Goal: Book appointment/travel/reservation

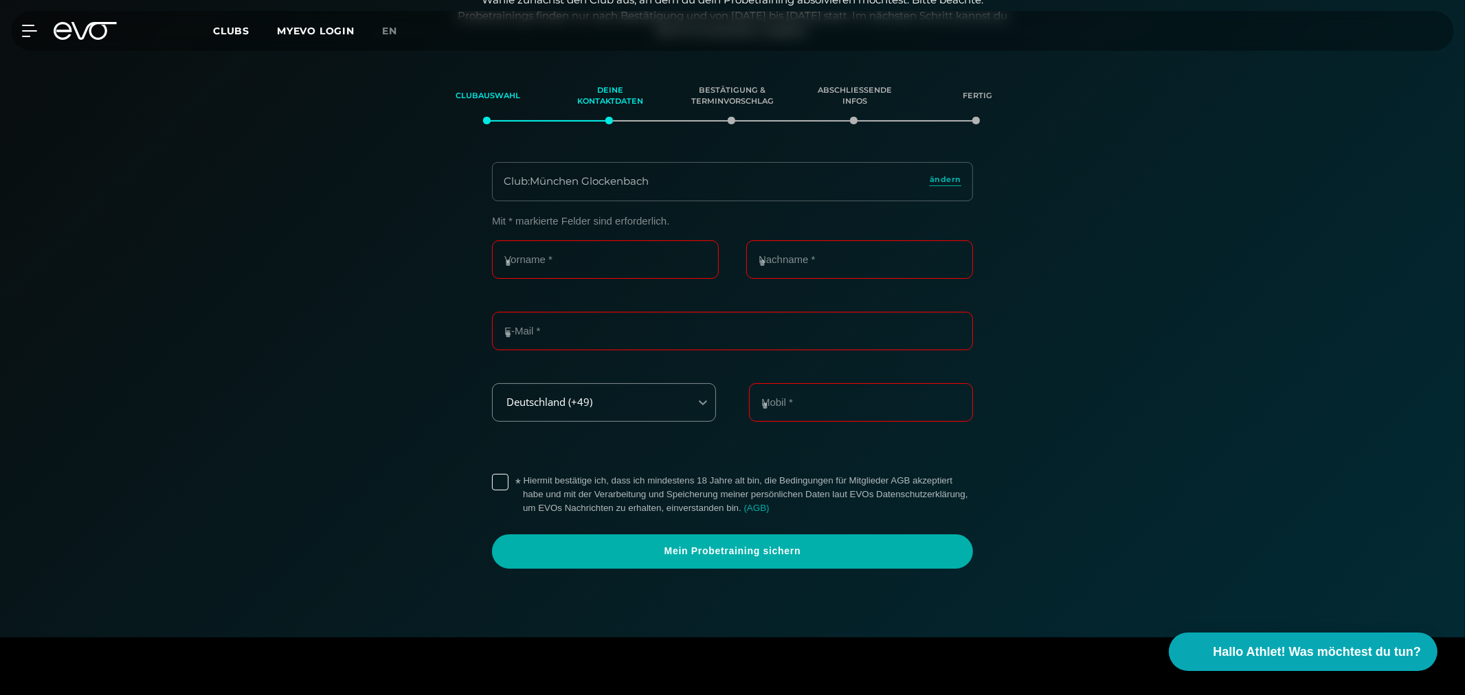
scroll to position [236, 0]
click at [942, 177] on span "ändern" at bounding box center [946, 178] width 32 height 12
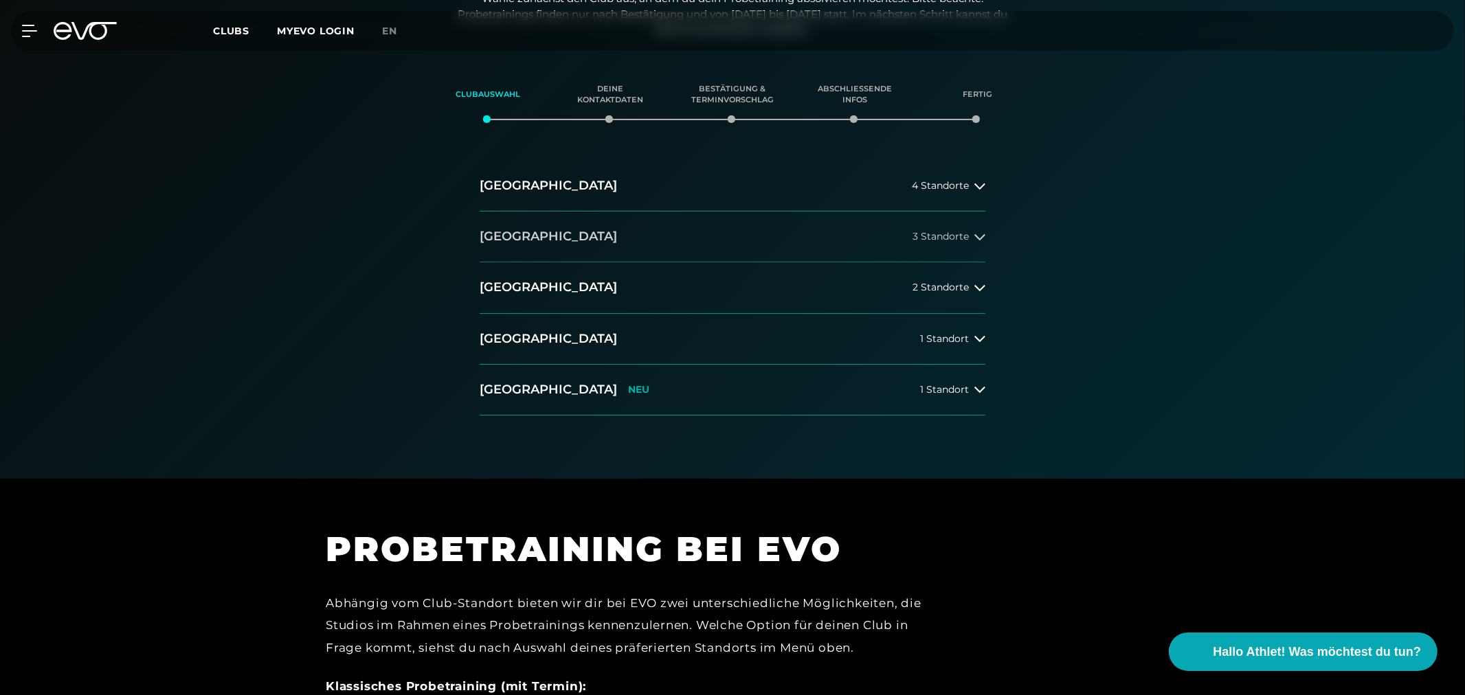
click at [498, 238] on h2 "[GEOGRAPHIC_DATA]" at bounding box center [548, 236] width 137 height 17
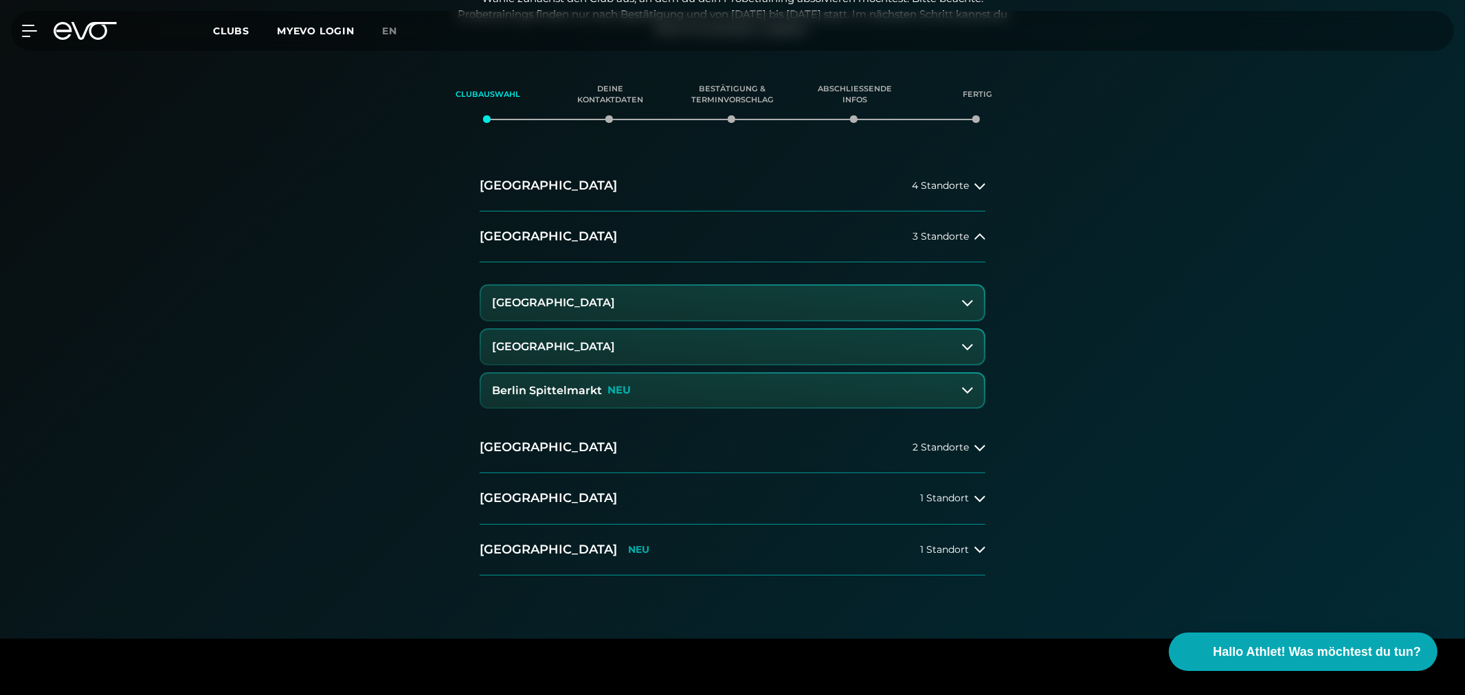
click at [536, 297] on h3 "[GEOGRAPHIC_DATA]" at bounding box center [553, 303] width 123 height 12
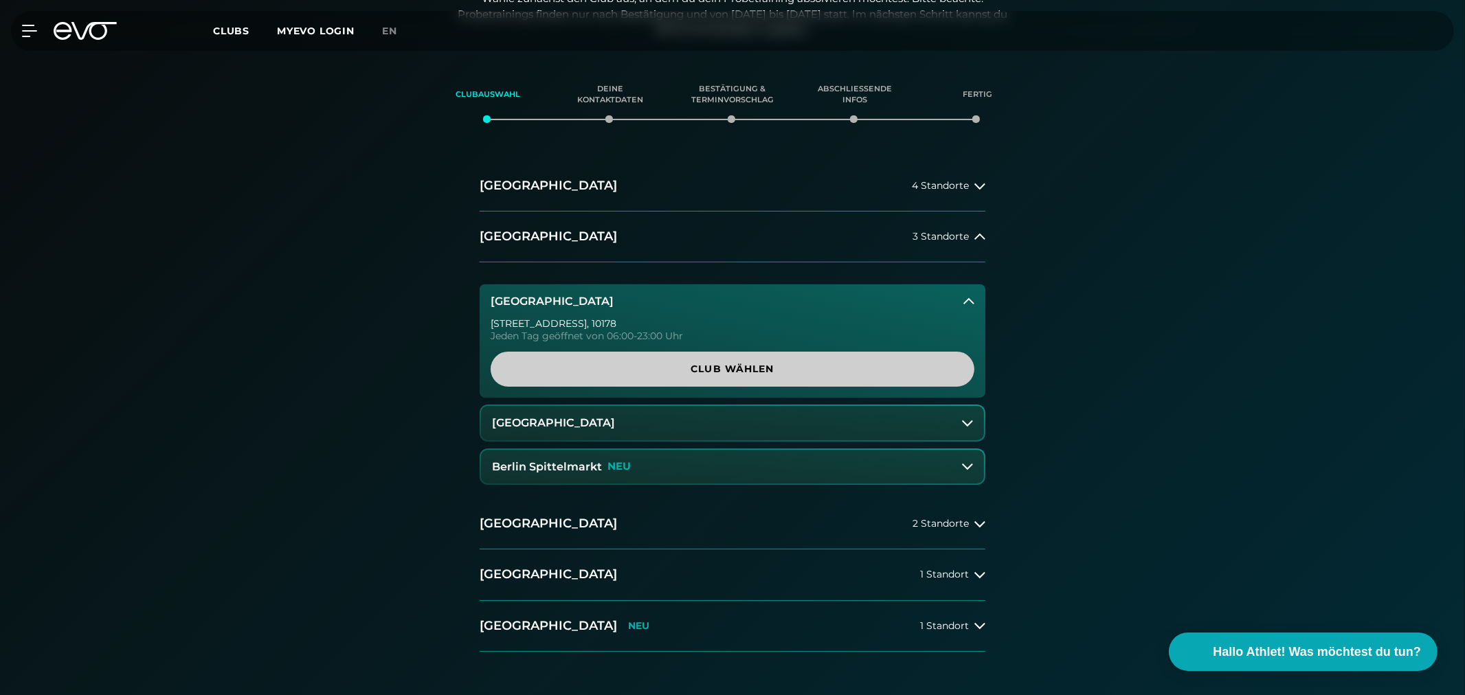
click at [704, 369] on span "Club wählen" at bounding box center [732, 369] width 418 height 14
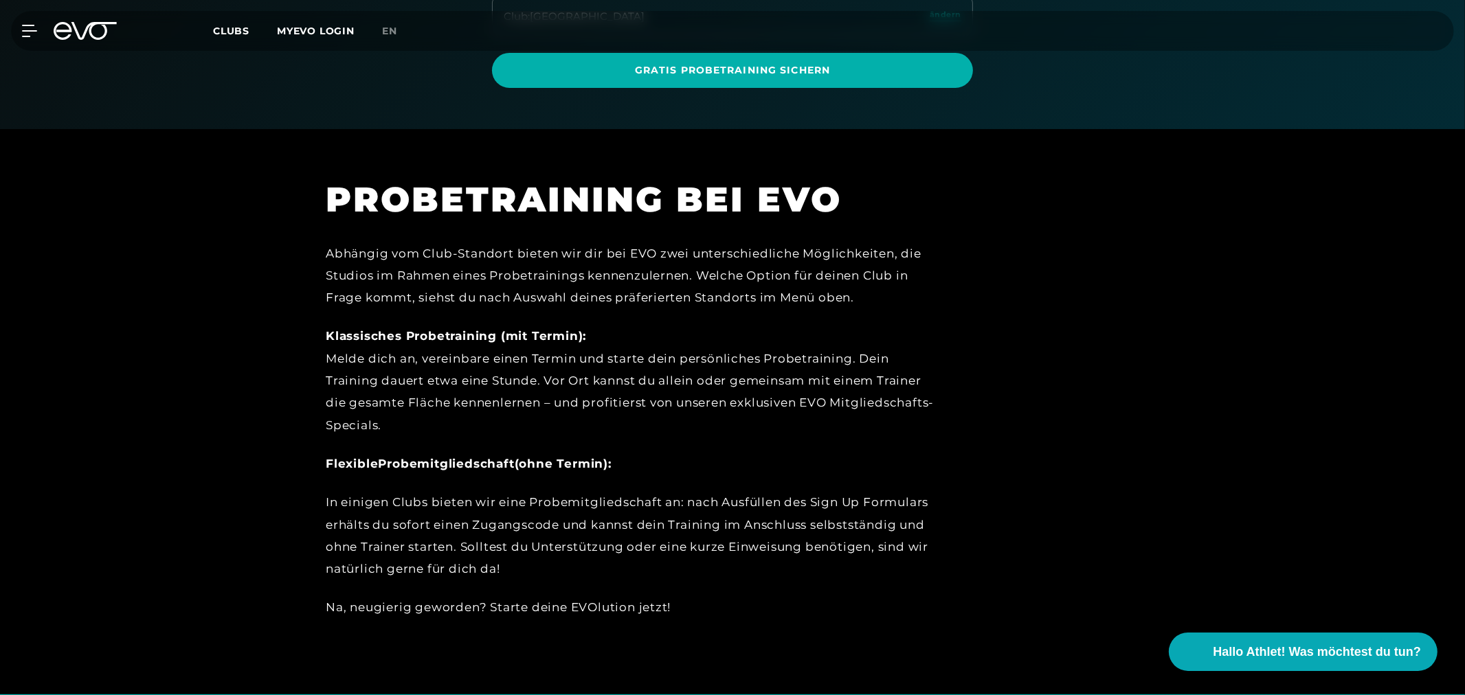
scroll to position [541, 0]
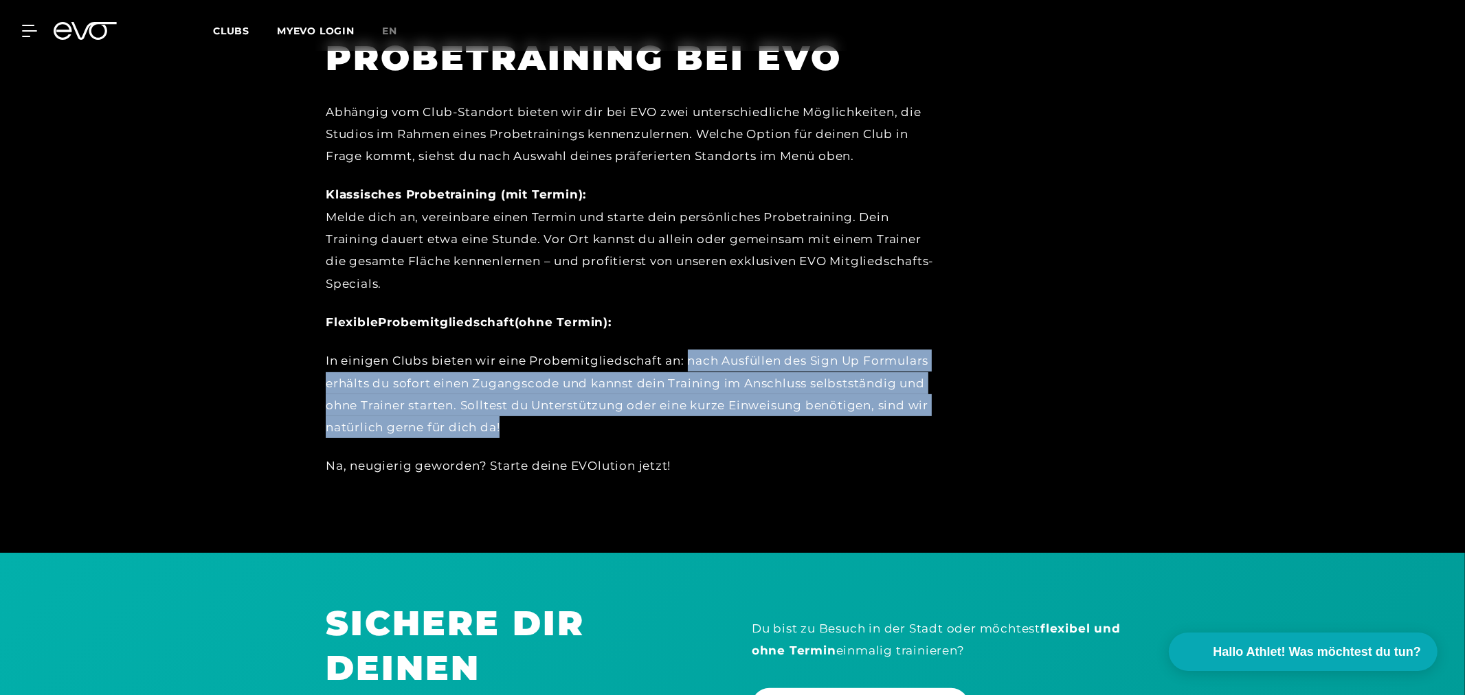
drag, startPoint x: 688, startPoint y: 366, endPoint x: 704, endPoint y: 416, distance: 52.1
click at [704, 416] on div "In einigen Clubs bieten wir eine Probemitgliedschaft an: nach Ausfüllen des Sig…" at bounding box center [635, 394] width 618 height 89
copy div "nach Ausfüllen des Sign Up Formulars erhälts du sofort einen Zugangscode und ka…"
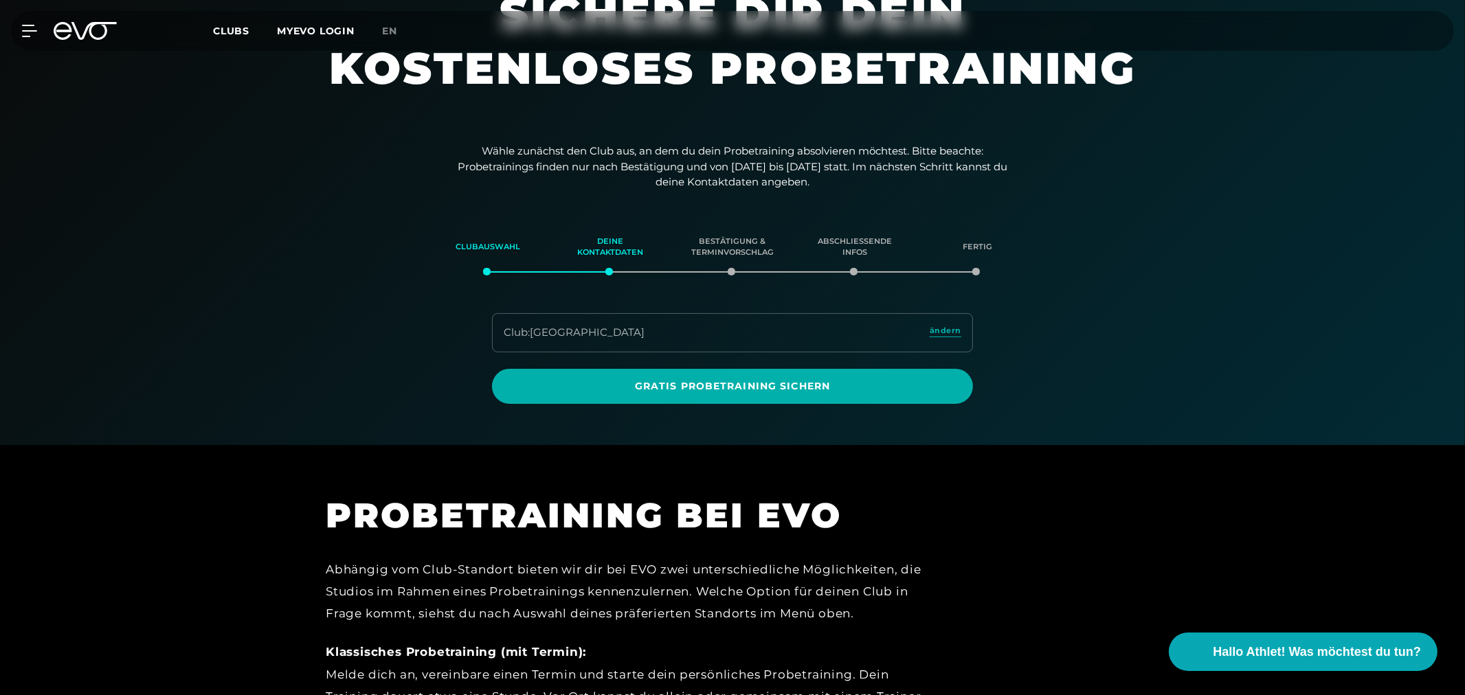
scroll to position [0, 0]
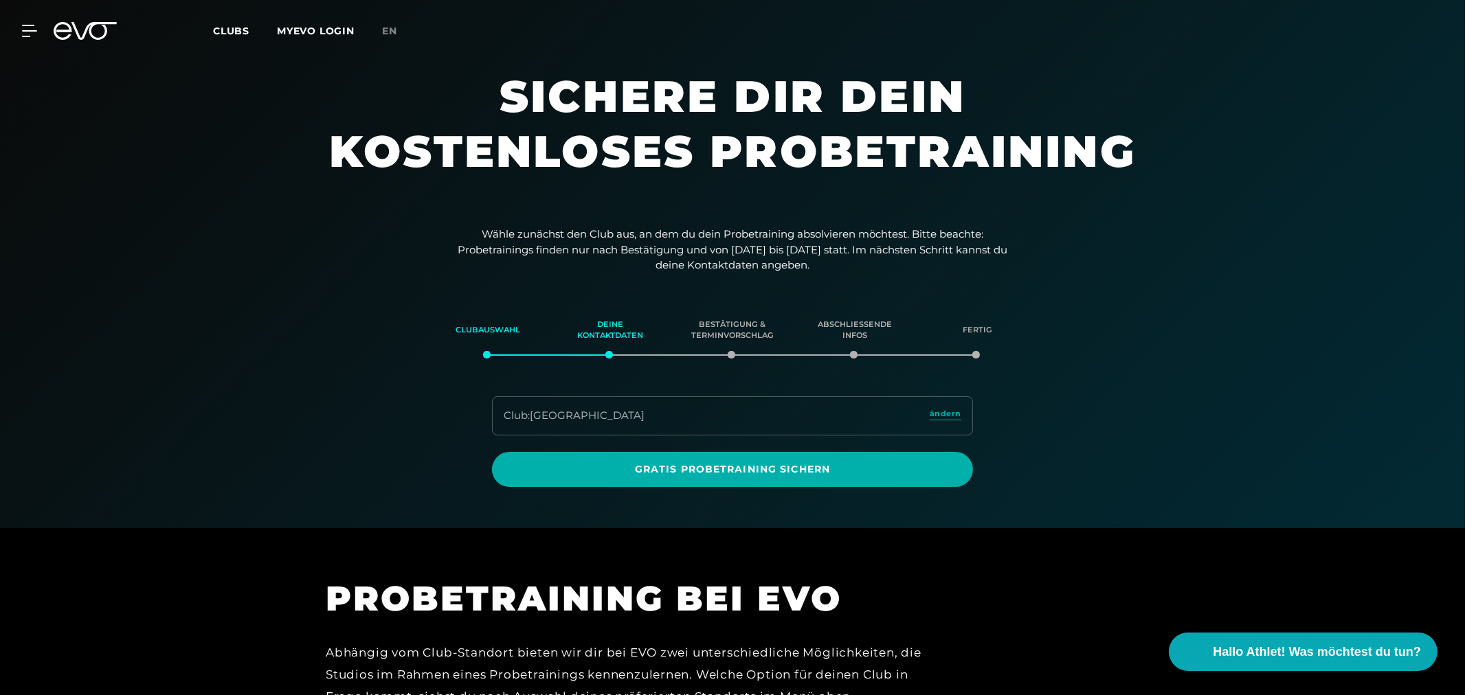
click at [69, 24] on icon at bounding box center [63, 31] width 18 height 18
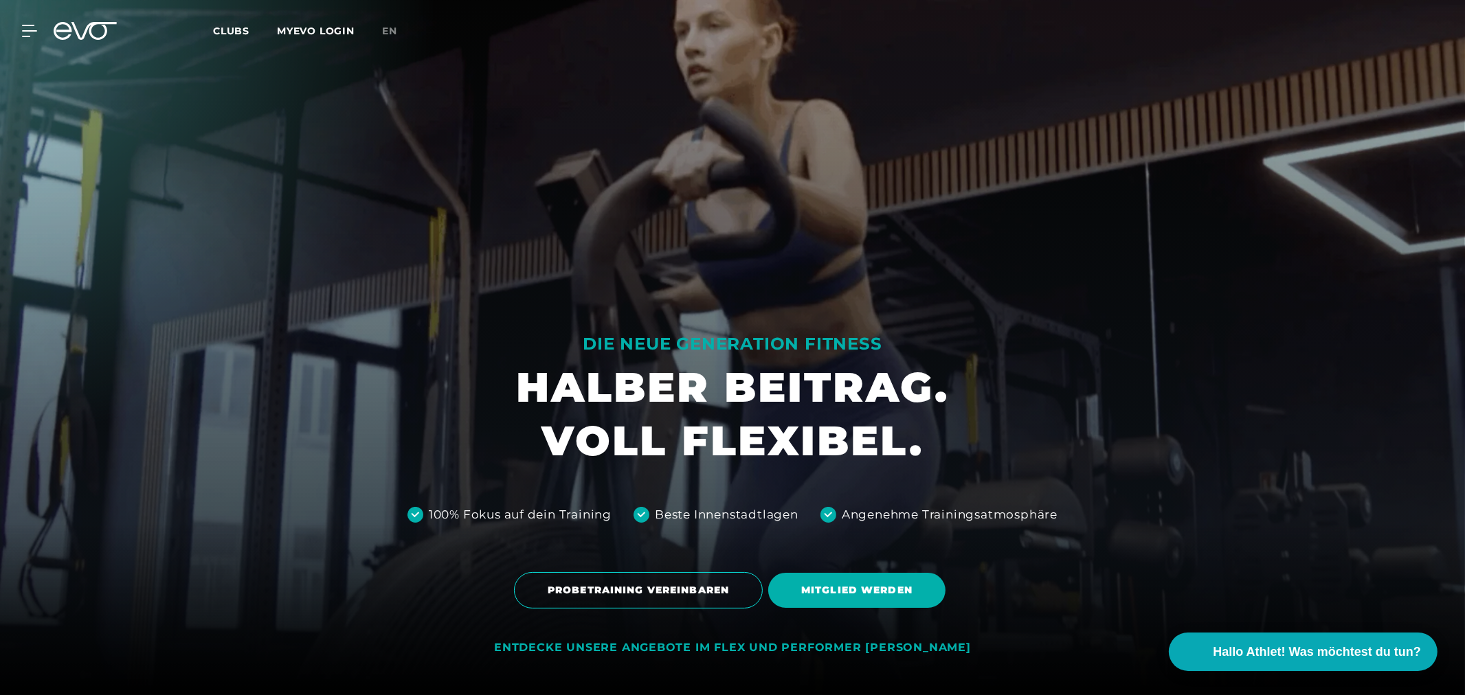
scroll to position [458, 0]
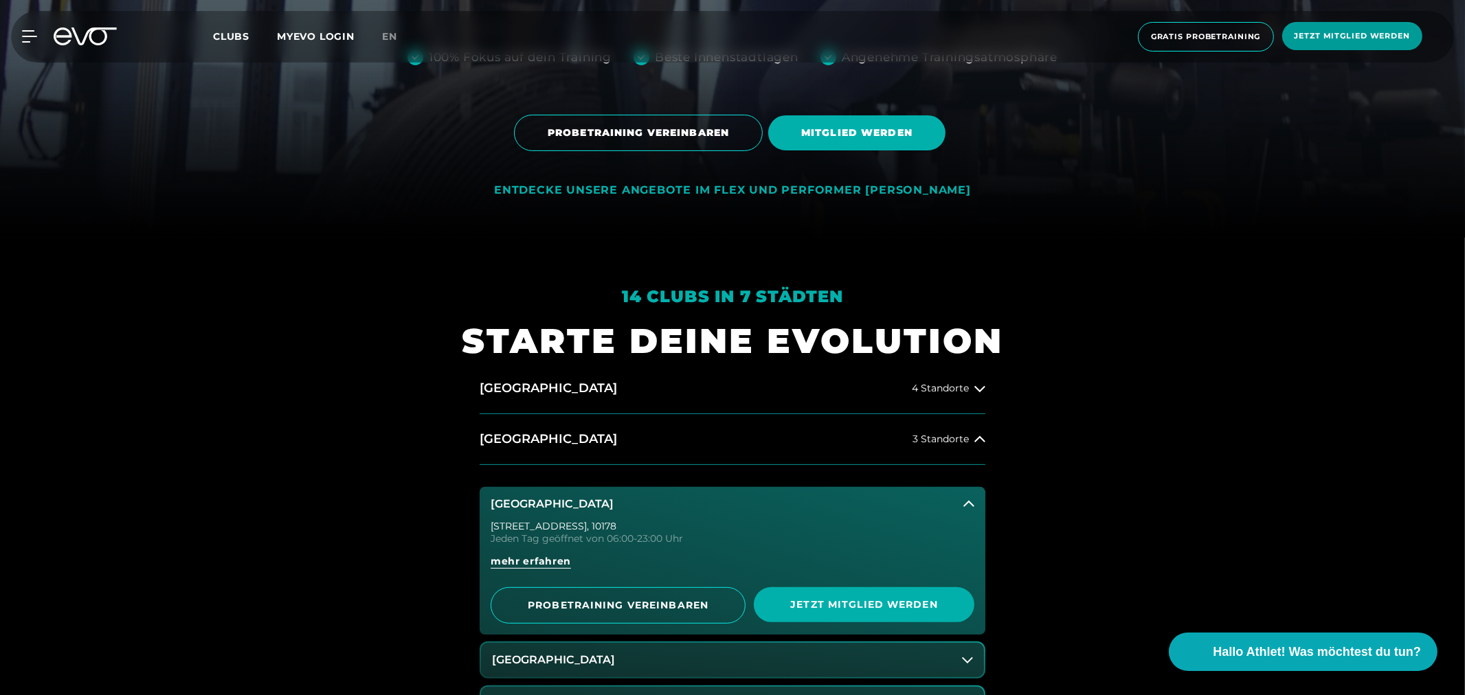
click at [1375, 41] on span "Jetzt Mitglied werden" at bounding box center [1351, 36] width 115 height 12
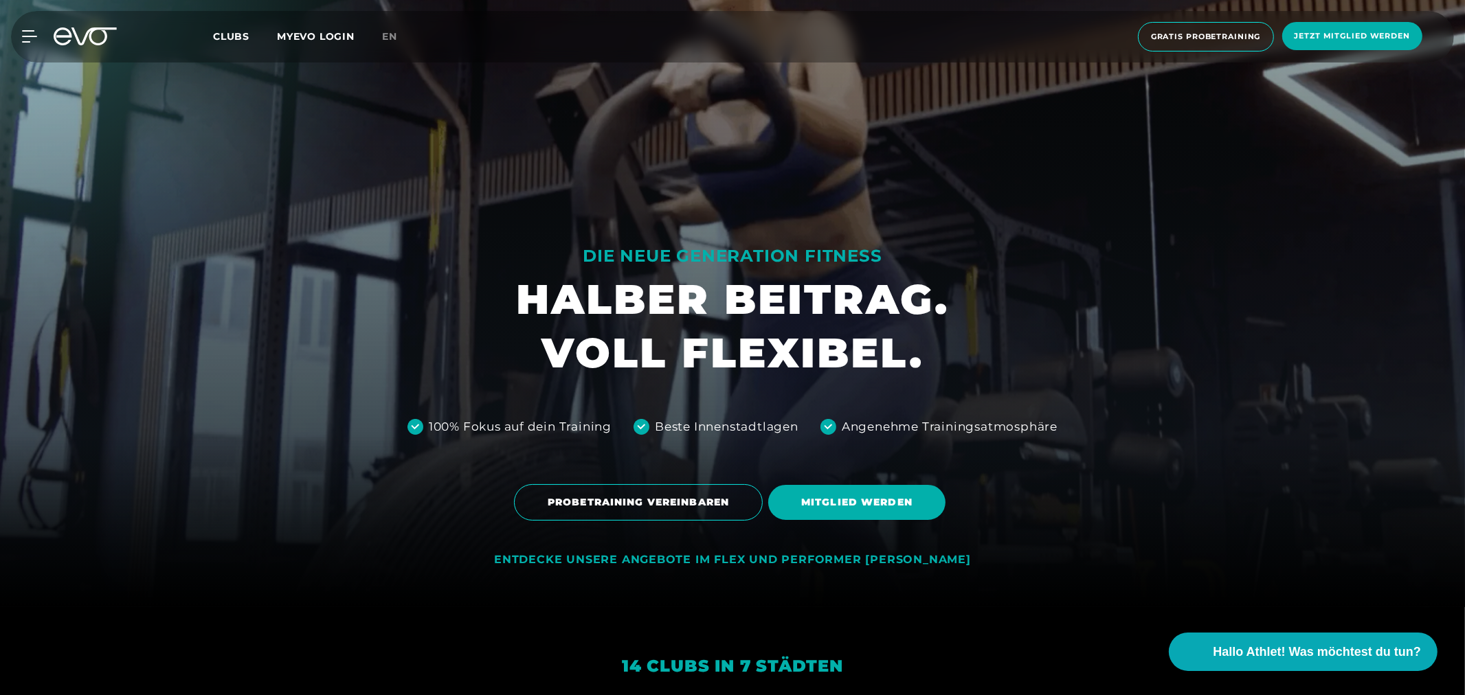
scroll to position [229, 0]
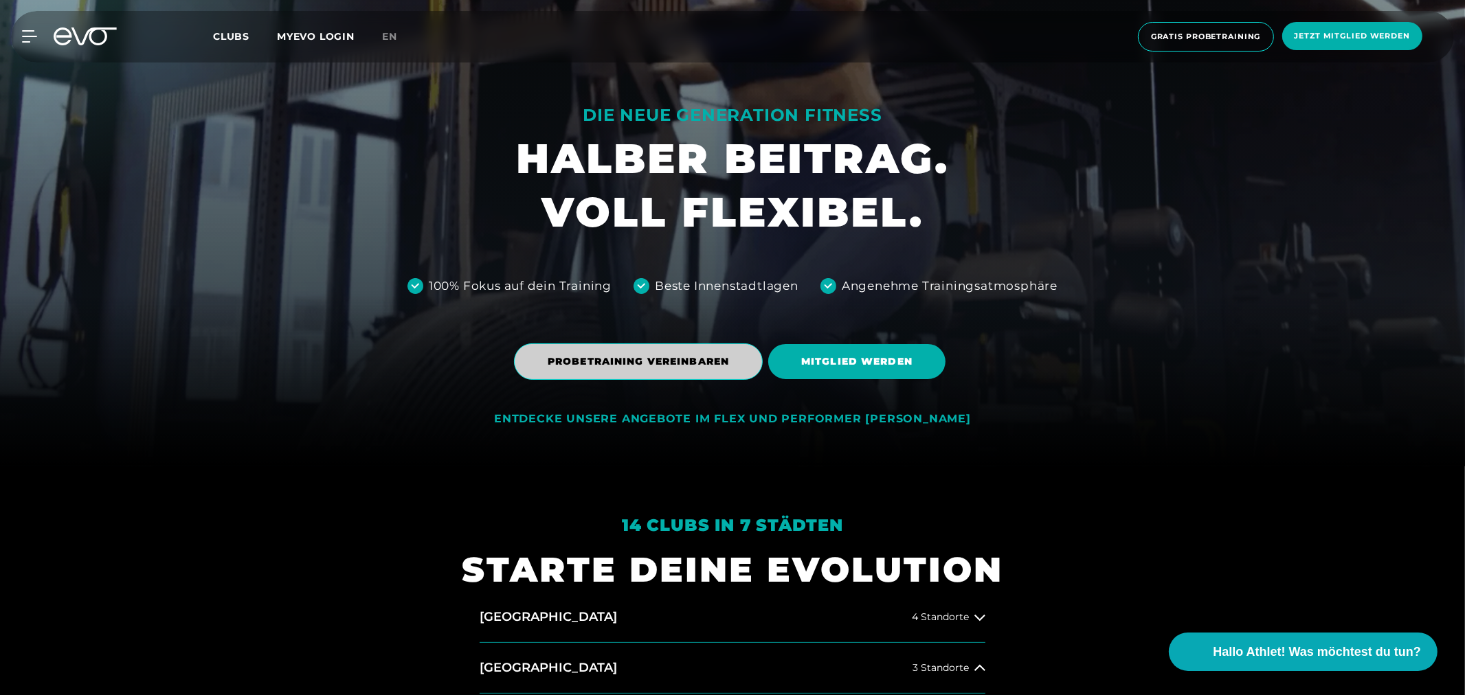
click at [644, 360] on span "PROBETRAINING VEREINBAREN" at bounding box center [638, 361] width 181 height 14
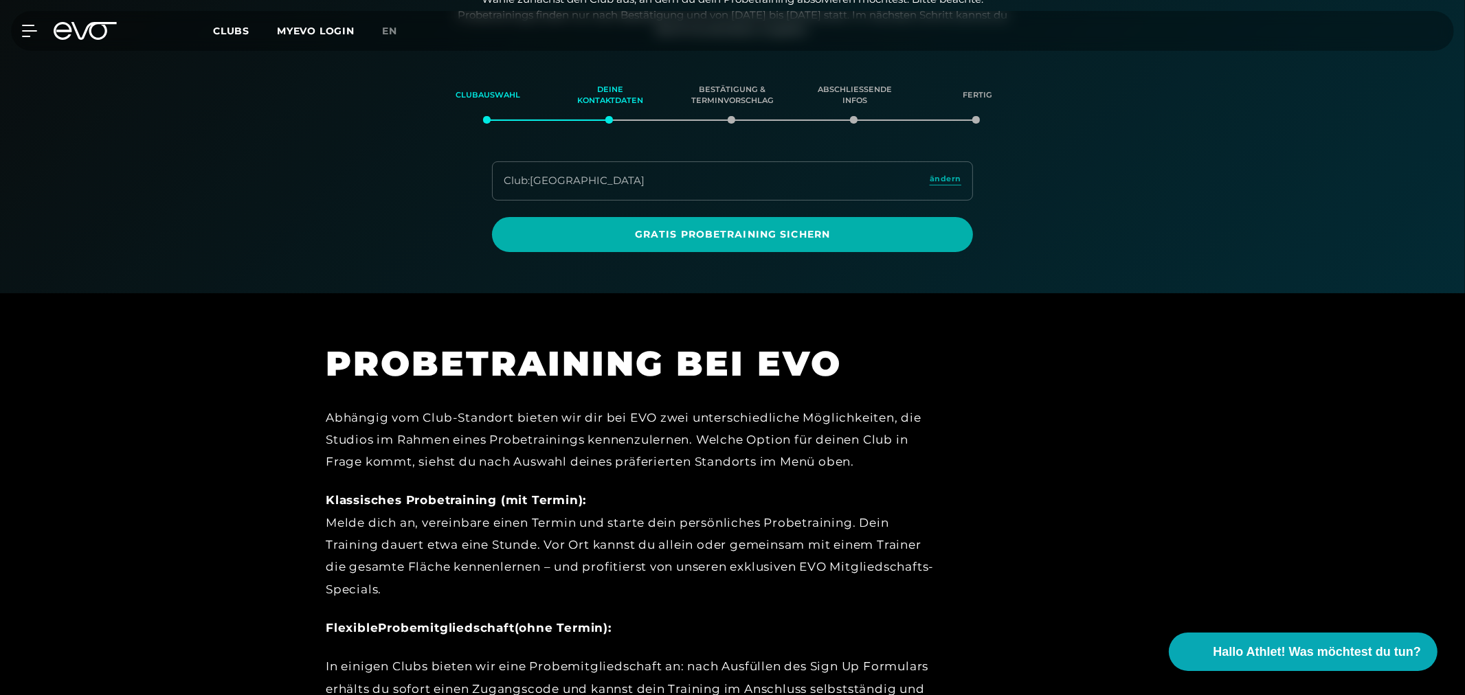
scroll to position [236, 0]
click at [749, 172] on div "Club : [GEOGRAPHIC_DATA] ändern" at bounding box center [732, 180] width 481 height 39
click at [939, 181] on span "ändern" at bounding box center [946, 178] width 32 height 12
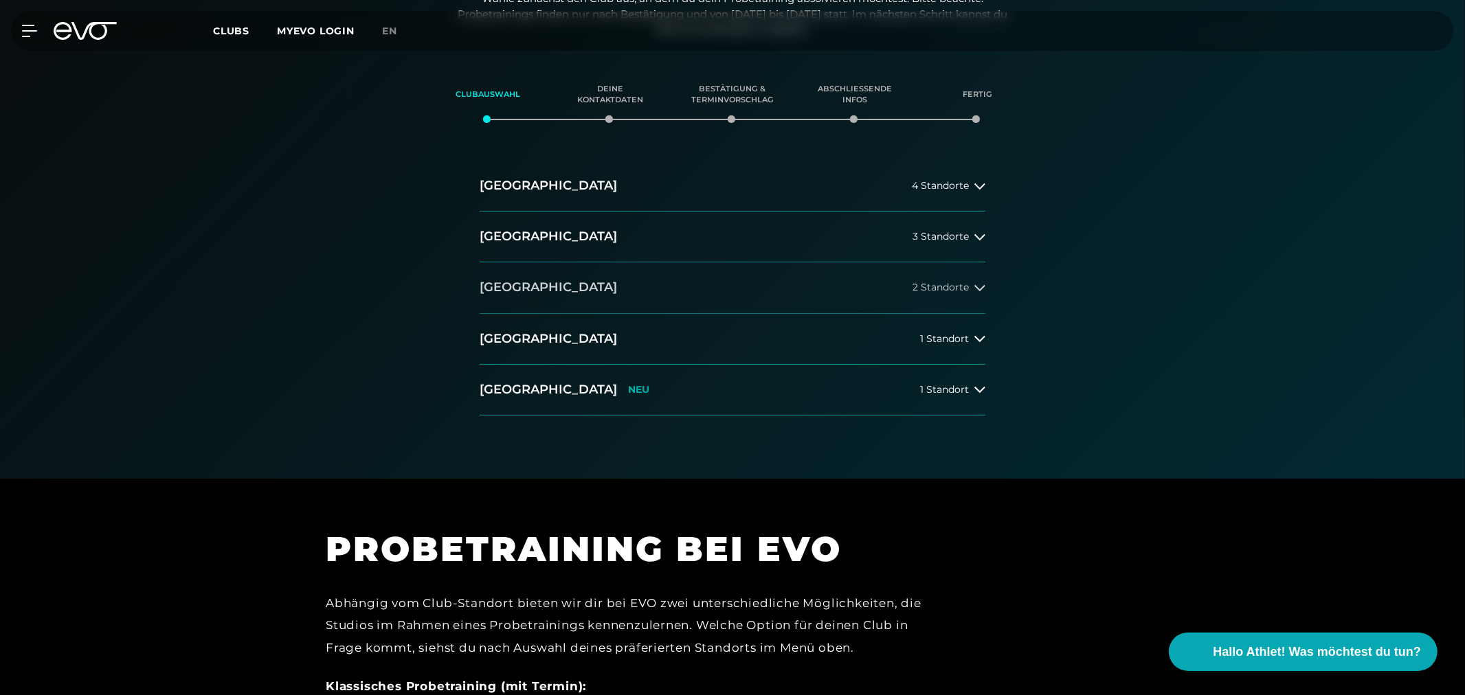
click at [544, 291] on h2 "[GEOGRAPHIC_DATA]" at bounding box center [548, 287] width 137 height 17
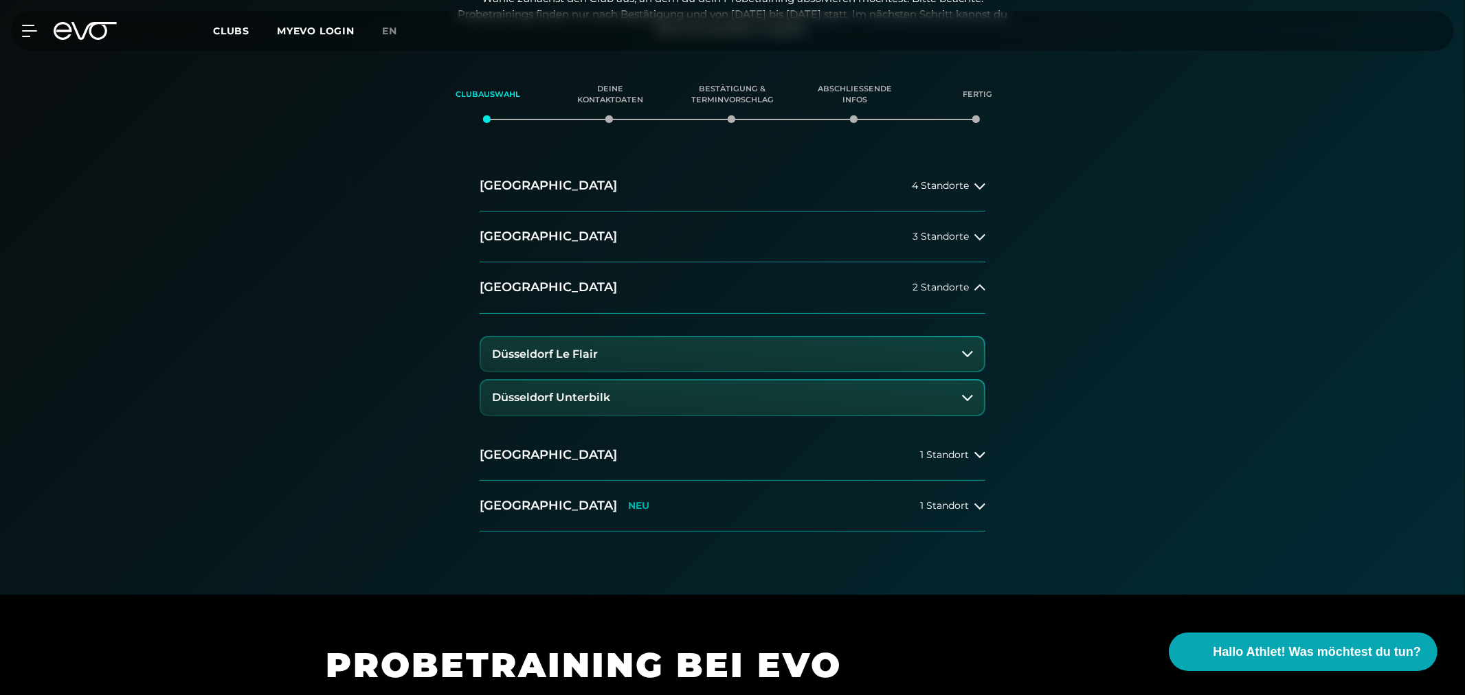
click at [544, 356] on h3 "Düsseldorf Le Flair" at bounding box center [545, 354] width 106 height 12
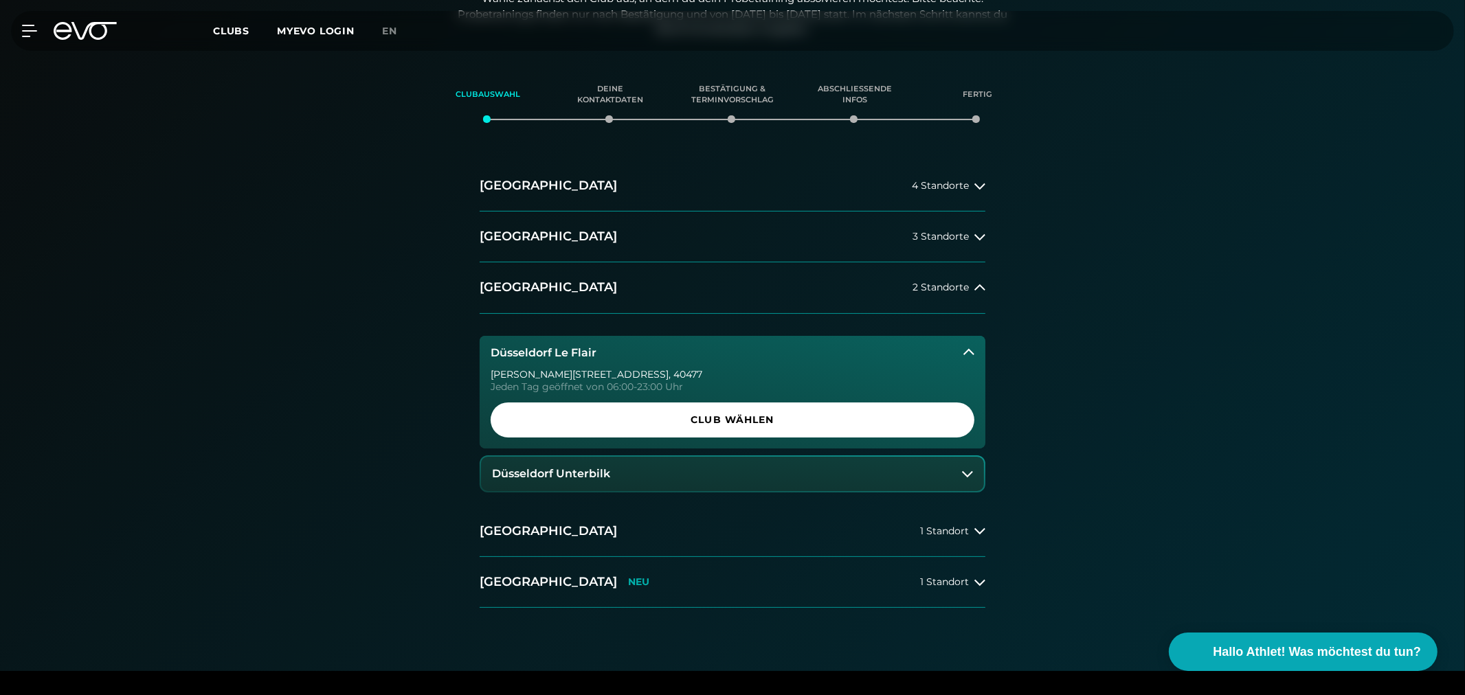
click at [730, 423] on span "Club wählen" at bounding box center [732, 420] width 418 height 14
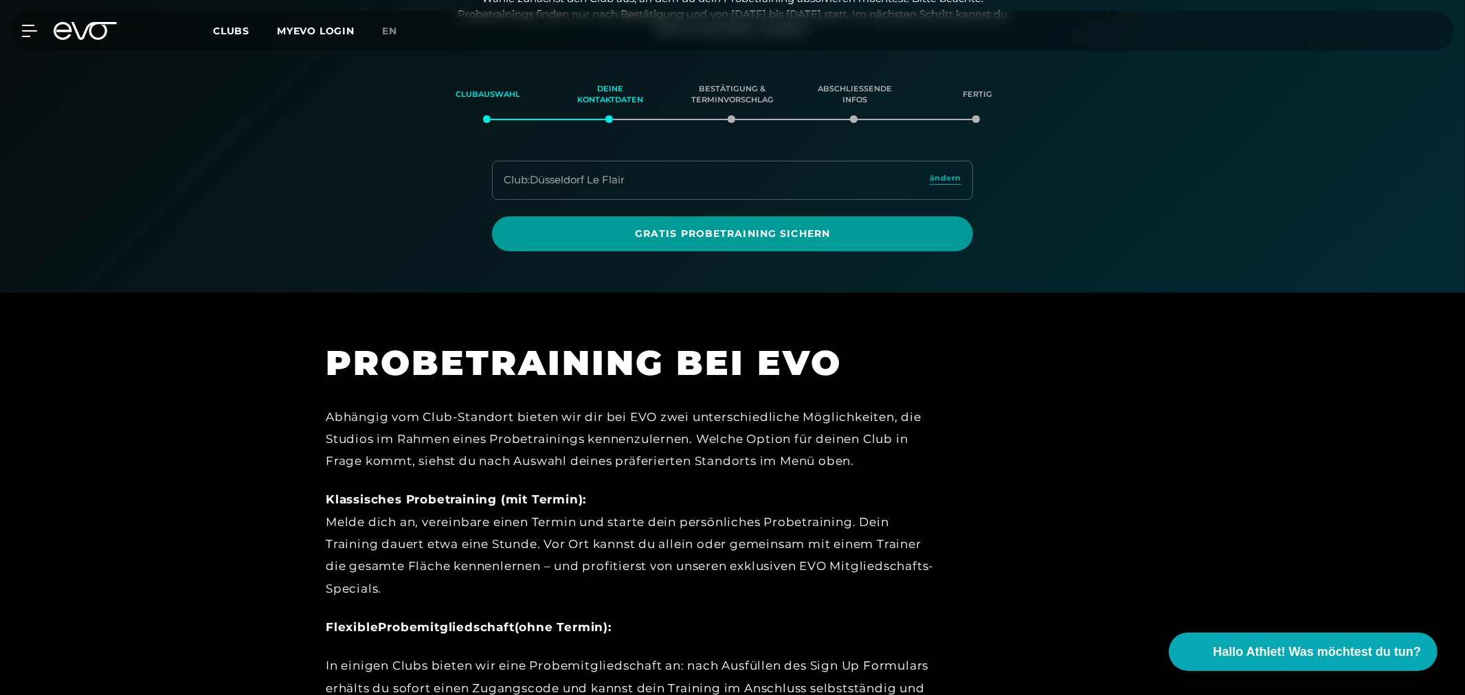
click at [731, 245] on span "Gratis Probetraining sichern" at bounding box center [732, 233] width 481 height 35
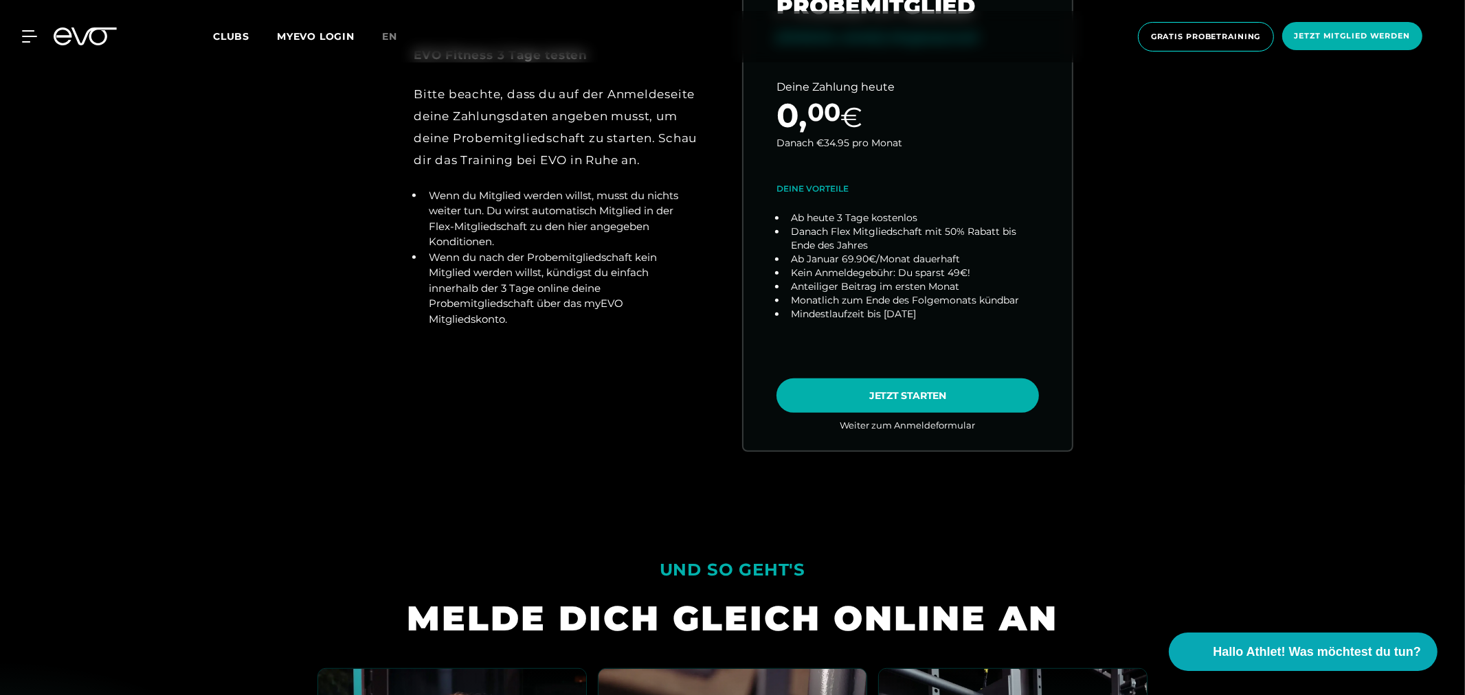
scroll to position [992, 0]
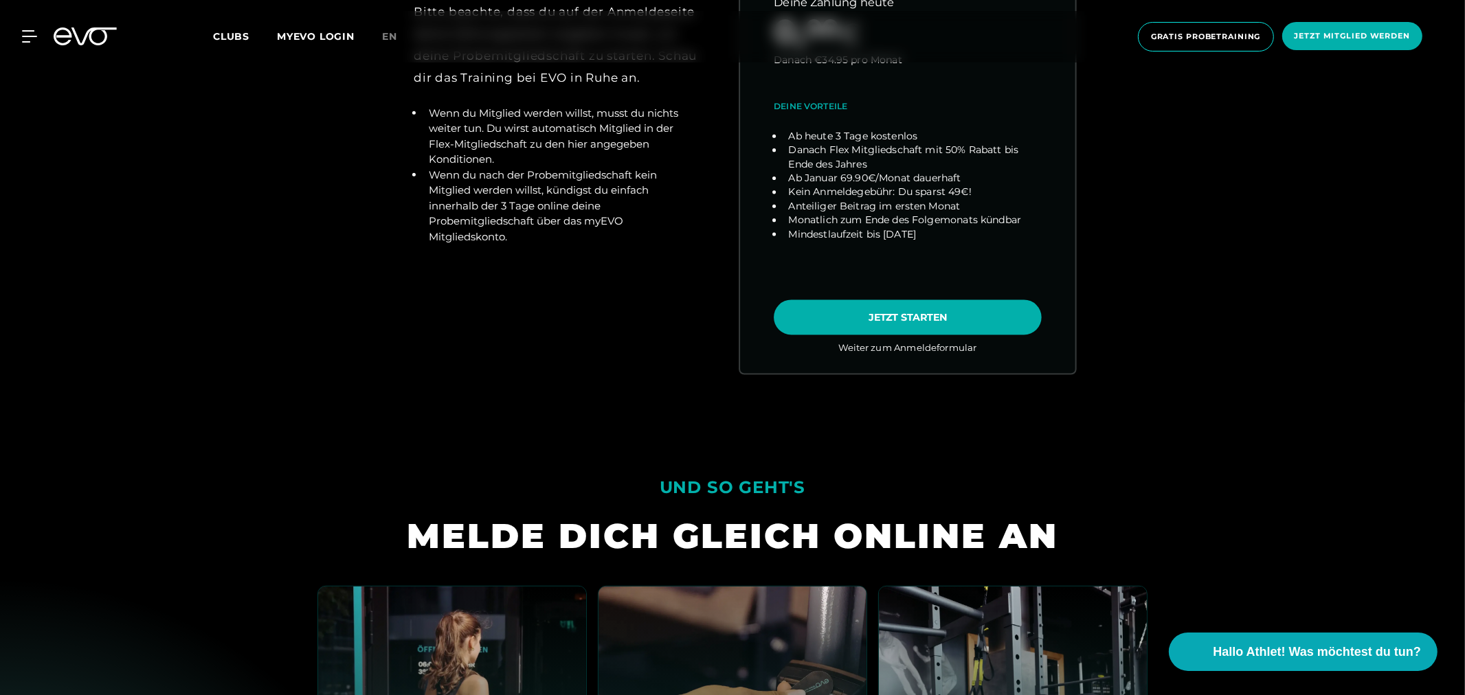
click at [942, 313] on link "choose plan" at bounding box center [907, 103] width 335 height 540
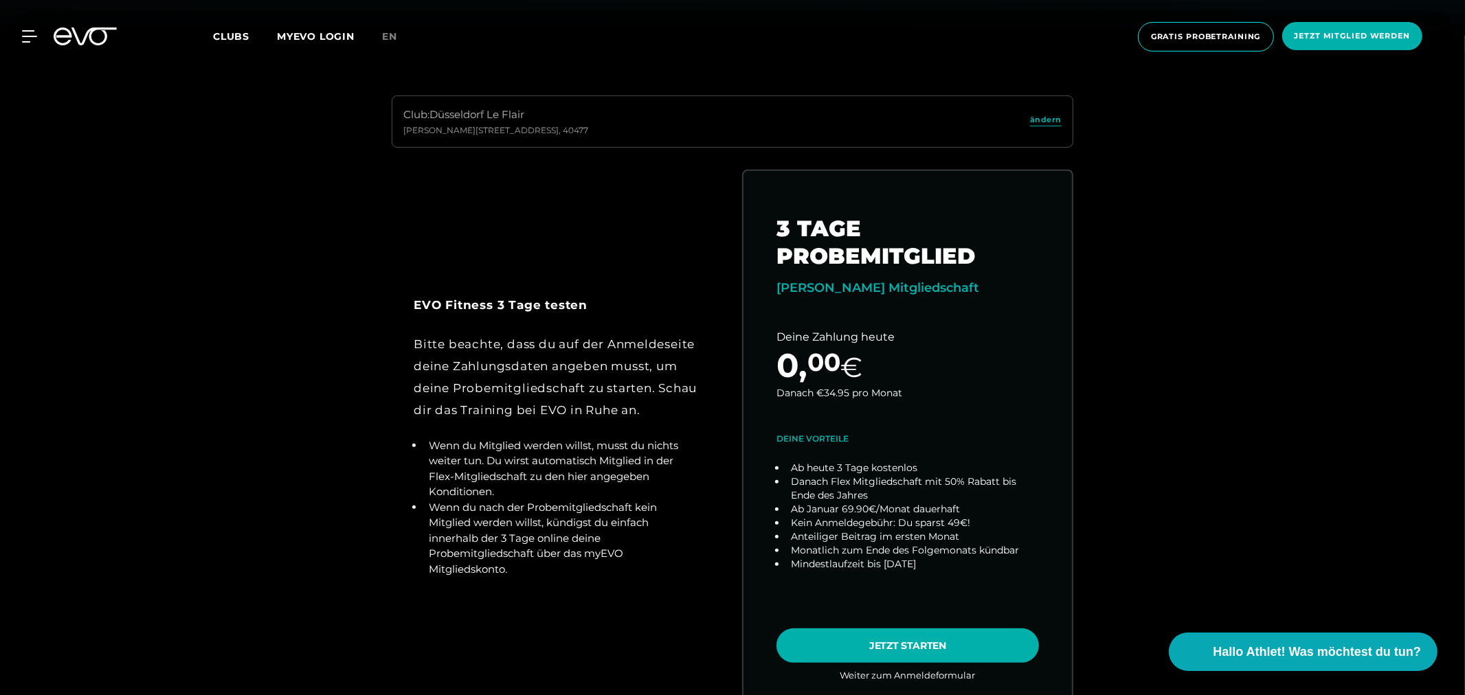
scroll to position [687, 0]
